Goal: Task Accomplishment & Management: Complete application form

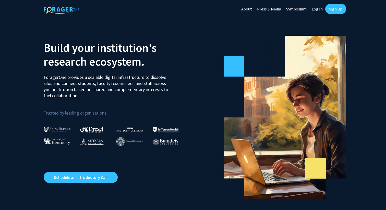
click at [335, 8] on link "Sign Up" at bounding box center [335, 9] width 21 height 10
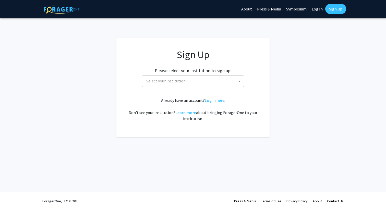
click at [210, 80] on span "Select your institution" at bounding box center [193, 81] width 99 height 10
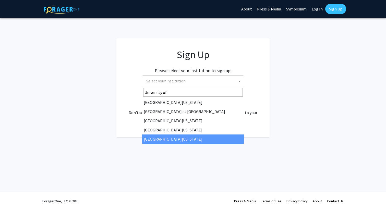
type input "University of"
select select "33"
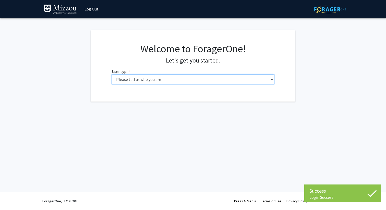
click at [221, 79] on select "Please tell us who you are Undergraduate Student Master's Student Doctoral Cand…" at bounding box center [193, 79] width 162 height 10
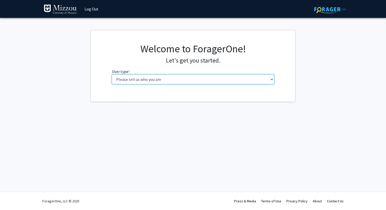
select select "1: undergrad"
click at [112, 74] on select "Please tell us who you are Undergraduate Student Master's Student Doctoral Cand…" at bounding box center [193, 79] width 162 height 10
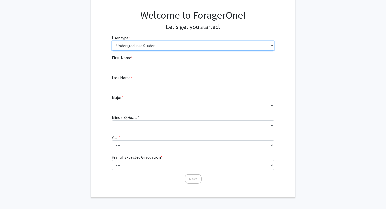
scroll to position [40, 0]
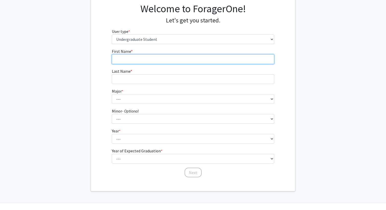
click at [206, 56] on input "First Name * required" at bounding box center [193, 59] width 162 height 10
type input "[PERSON_NAME]"
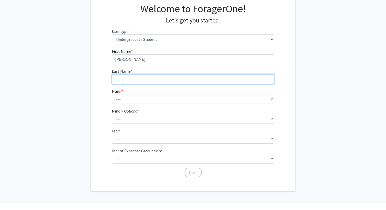
type input "Long"
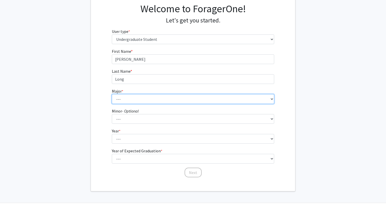
click at [175, 98] on select "--- Agribusiness Management Agricultural Education Agricultural Education: Comm…" at bounding box center [193, 99] width 162 height 10
select select "120: 2612"
click at [112, 94] on select "--- Agribusiness Management Agricultural Education Agricultural Education: Comm…" at bounding box center [193, 99] width 162 height 10
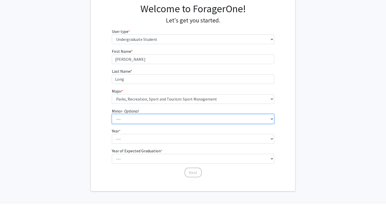
click at [179, 119] on select "--- Accountancy Aerospace Engineering Aerospace Studies Agribusiness Management…" at bounding box center [193, 119] width 162 height 10
select select "20: 1976"
click at [112, 114] on select "--- Accountancy Aerospace Engineering Aerospace Studies Agribusiness Management…" at bounding box center [193, 119] width 162 height 10
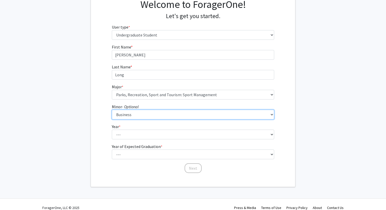
scroll to position [46, 0]
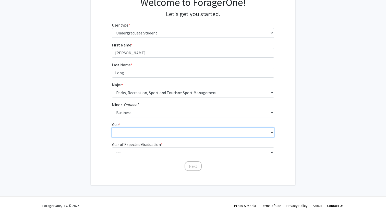
click at [178, 136] on select "--- First-year Sophomore Junior Senior Postbaccalaureate Certificate" at bounding box center [193, 133] width 162 height 10
select select "3: junior"
click at [112, 128] on select "--- First-year Sophomore Junior Senior Postbaccalaureate Certificate" at bounding box center [193, 133] width 162 height 10
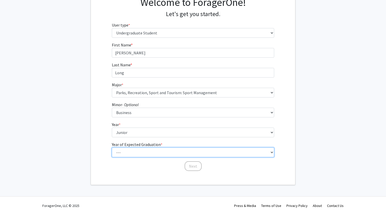
click at [178, 154] on select "--- 2025 2026 2027 2028 2029 2030 2031 2032 2033 2034" at bounding box center [193, 152] width 162 height 10
select select "3: 2027"
click at [112, 147] on select "--- 2025 2026 2027 2028 2029 2030 2031 2032 2033 2034" at bounding box center [193, 152] width 162 height 10
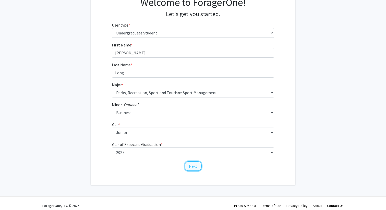
click at [194, 168] on button "Next" at bounding box center [192, 166] width 17 height 10
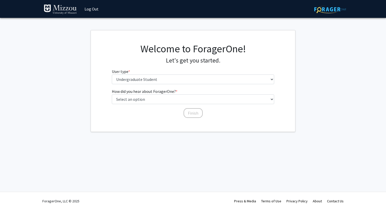
scroll to position [0, 0]
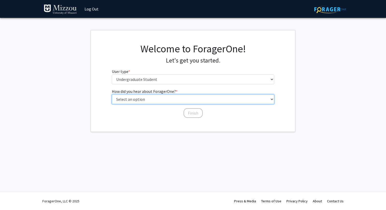
click at [189, 102] on select "Select an option Peer/student recommendation Faculty/staff recommendation Unive…" at bounding box center [193, 99] width 162 height 10
select select "5: other"
click at [112, 94] on select "Select an option Peer/student recommendation Faculty/staff recommendation Unive…" at bounding box center [193, 99] width 162 height 10
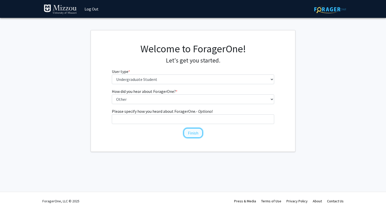
click at [195, 134] on button "Finish" at bounding box center [192, 133] width 19 height 10
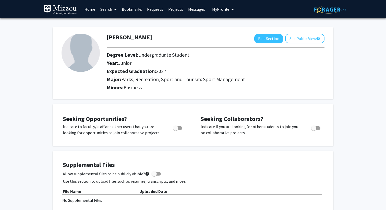
click at [95, 10] on link "Home" at bounding box center [90, 9] width 16 height 18
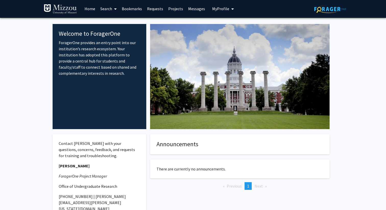
scroll to position [0, 0]
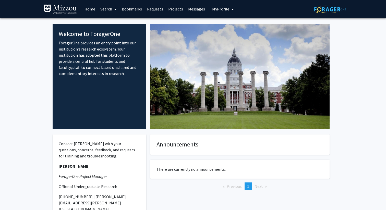
click at [107, 8] on link "Search" at bounding box center [108, 9] width 21 height 18
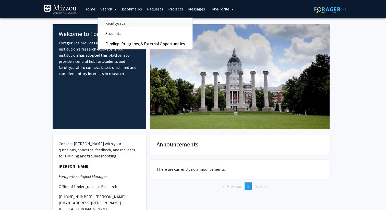
click at [124, 24] on span "Faculty/Staff" at bounding box center [116, 23] width 37 height 10
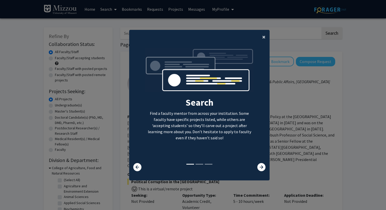
click at [264, 36] on span "×" at bounding box center [263, 37] width 3 height 8
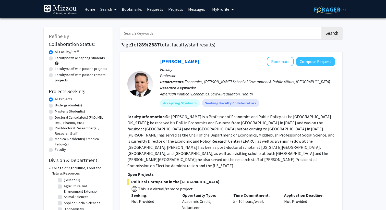
click at [77, 106] on label "Undergraduate(s)" at bounding box center [68, 105] width 27 height 5
click at [58, 106] on input "Undergraduate(s)" at bounding box center [56, 104] width 3 height 3
radio input "true"
